Goal: Check status: Check status

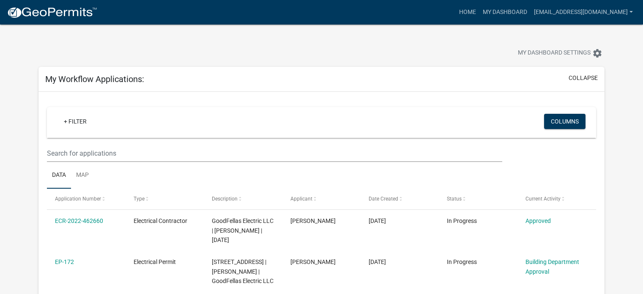
scroll to position [42, 0]
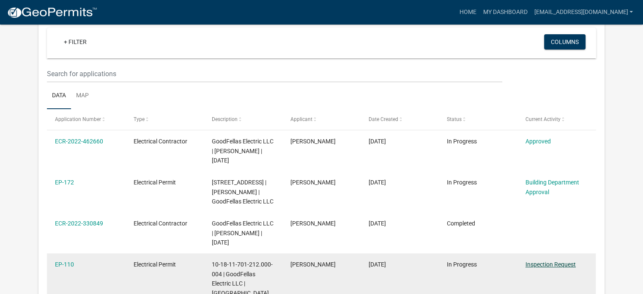
scroll to position [85, 0]
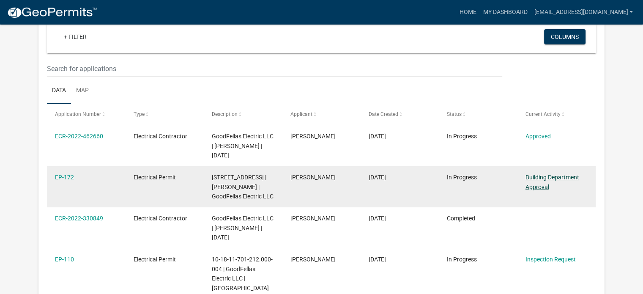
click at [546, 178] on link "Building Department Approval" at bounding box center [553, 182] width 54 height 16
